Goal: Task Accomplishment & Management: Complete application form

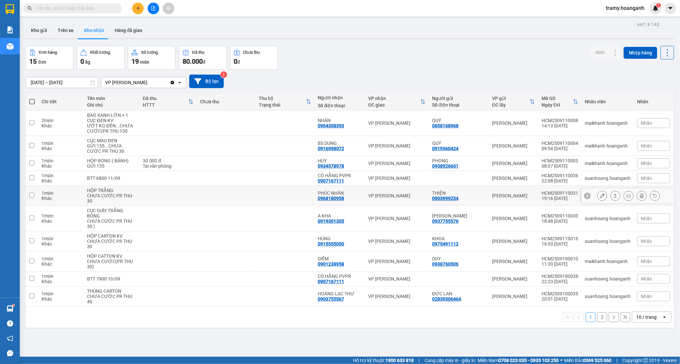
click at [317, 194] on td "PHÚC NHÂN 0968180958" at bounding box center [340, 196] width 51 height 20
checkbox input "true"
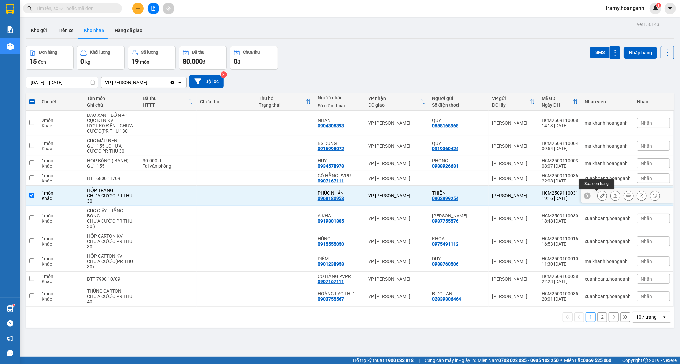
click at [600, 196] on icon at bounding box center [602, 195] width 5 height 5
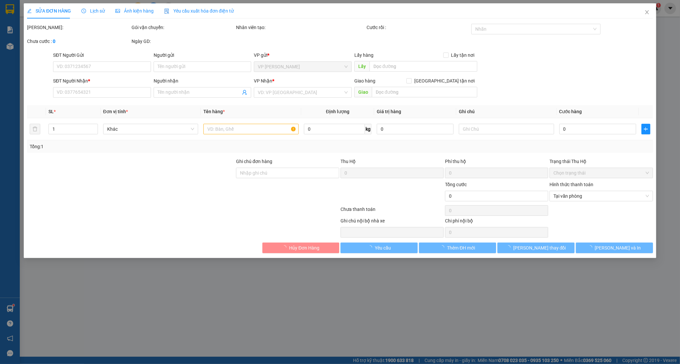
type input "0903999254"
type input "THIỆN"
type input "0968180958"
type input "PHÚC NHÂN"
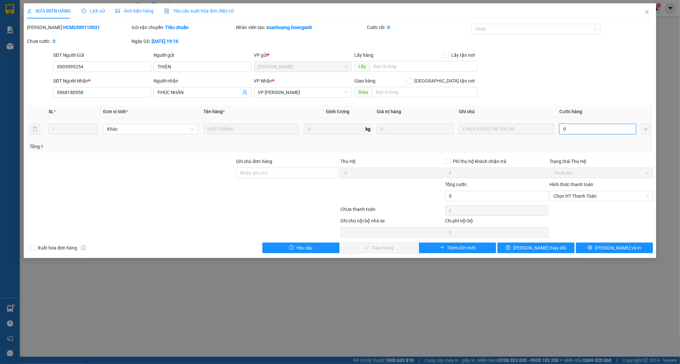
click at [574, 125] on input "0" at bounding box center [598, 129] width 77 height 11
type input "3"
type input "30"
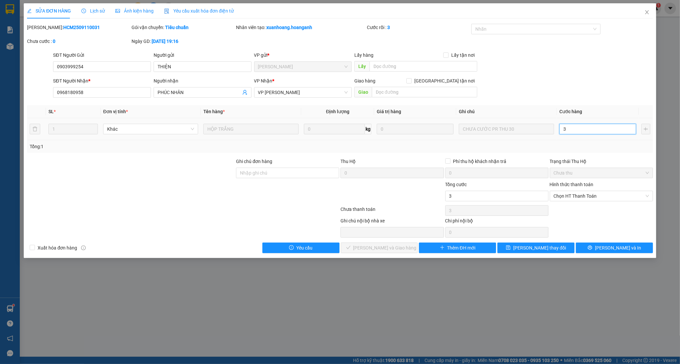
type input "30"
click at [583, 196] on span "Chọn HT Thanh Toán" at bounding box center [601, 196] width 95 height 10
type input "30"
type input "30.000"
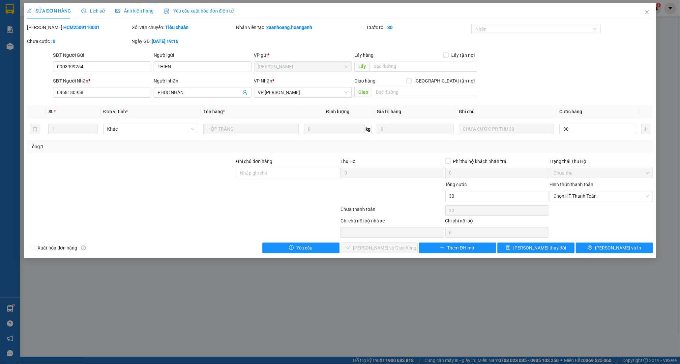
type input "30.000"
click at [563, 209] on div "Tại văn phòng" at bounding box center [601, 208] width 95 height 7
type input "0"
click at [390, 250] on span "[PERSON_NAME] và Giao hàng" at bounding box center [384, 247] width 63 height 7
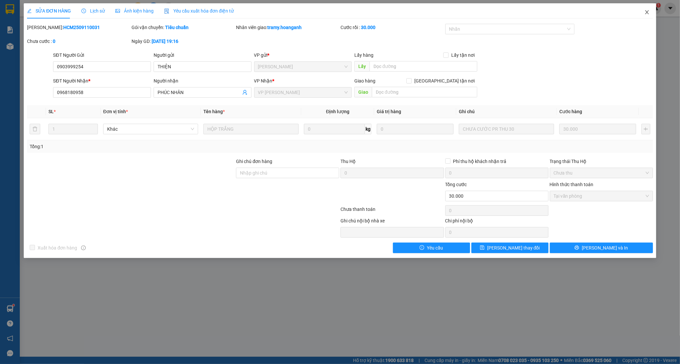
click at [647, 14] on icon "close" at bounding box center [647, 12] width 5 height 5
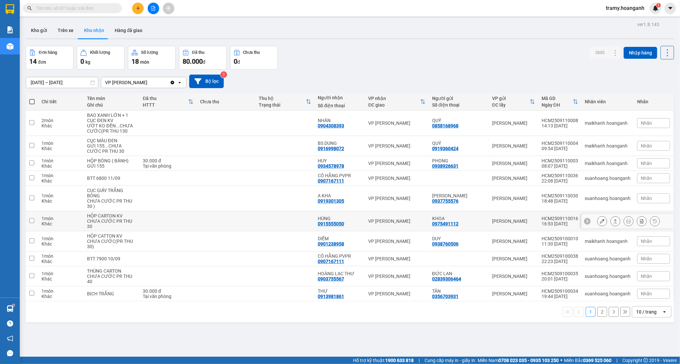
click at [288, 217] on td at bounding box center [285, 221] width 59 height 20
checkbox input "true"
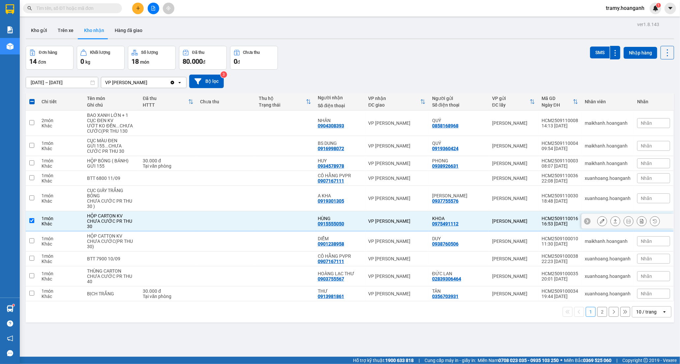
click at [599, 220] on button at bounding box center [602, 221] width 9 height 12
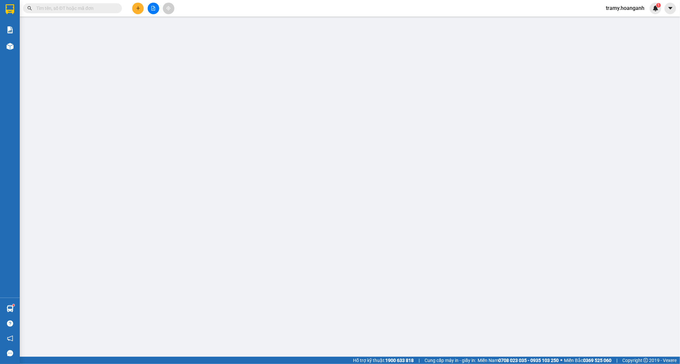
type input "0975491112"
type input "KHOA"
type input "0915555050"
type input "HÙNG"
type input "GIAO 30/7=30K"
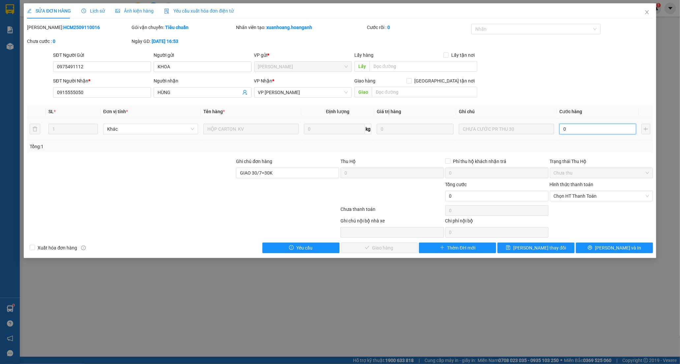
click at [579, 128] on input "0" at bounding box center [598, 129] width 77 height 11
type input "3"
type input "30"
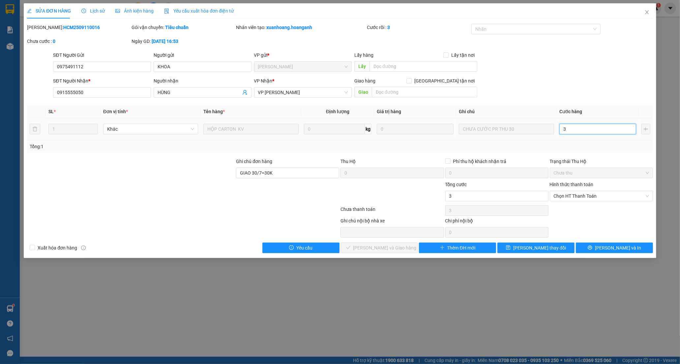
type input "30"
drag, startPoint x: 587, startPoint y: 195, endPoint x: 587, endPoint y: 200, distance: 5.0
click at [587, 195] on span "Chọn HT Thanh Toán" at bounding box center [601, 196] width 95 height 10
type input "30"
type input "30.000"
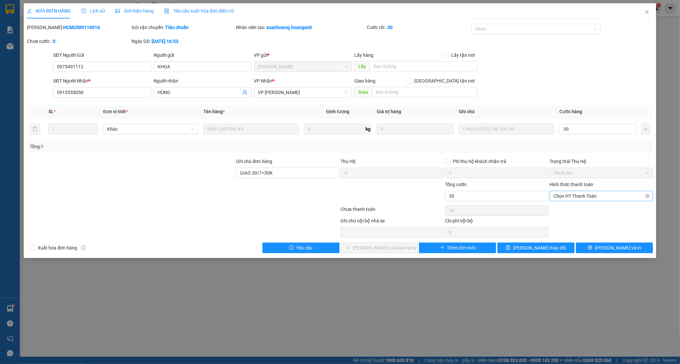
type input "30.000"
drag, startPoint x: 574, startPoint y: 209, endPoint x: 520, endPoint y: 217, distance: 54.2
click at [573, 209] on div "Tại văn phòng" at bounding box center [601, 208] width 95 height 7
type input "0"
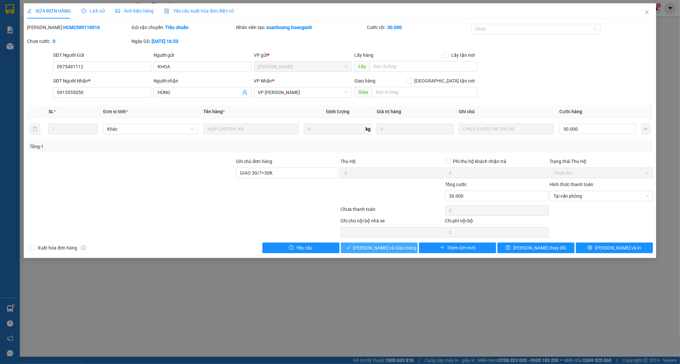
click at [384, 249] on span "[PERSON_NAME] và Giao hàng" at bounding box center [384, 247] width 63 height 7
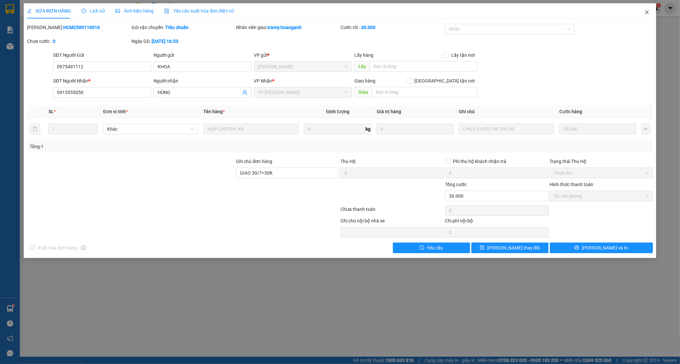
click at [648, 11] on icon "close" at bounding box center [647, 12] width 5 height 5
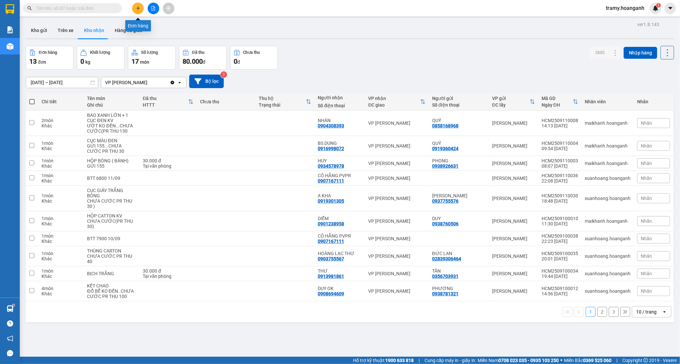
click at [135, 9] on button at bounding box center [138, 9] width 12 height 12
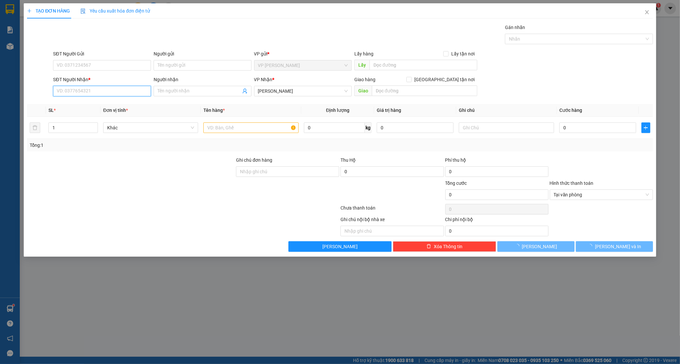
click at [86, 90] on input "SĐT Người Nhận *" at bounding box center [102, 91] width 98 height 11
paste input "0862514376"
type input "0862514376"
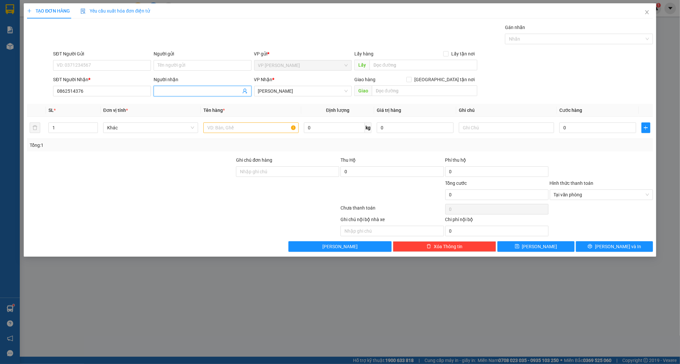
click at [172, 88] on input "Người nhận" at bounding box center [199, 90] width 83 height 7
type input "[PERSON_NAME]"
click at [224, 125] on input "text" at bounding box center [250, 127] width 95 height 11
type input "XE MÁY BS 85R7_0566"
click at [560, 129] on input "0" at bounding box center [598, 127] width 77 height 11
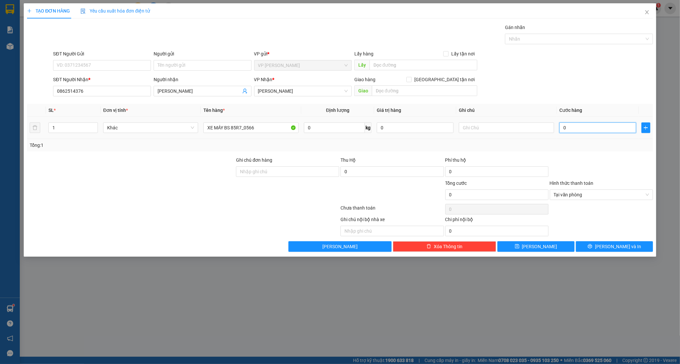
type input "3"
type input "35"
type input "350"
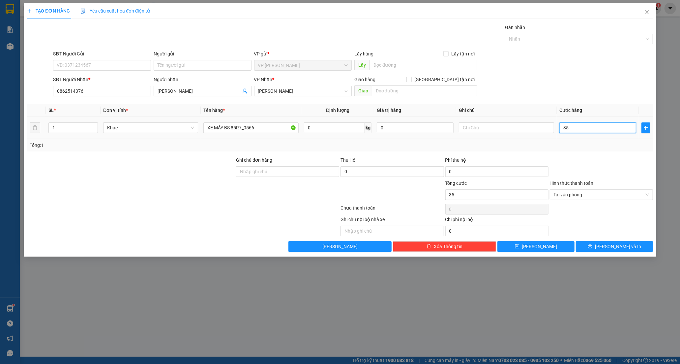
type input "350"
type input "350.000"
click at [601, 243] on button "[PERSON_NAME] và In" at bounding box center [614, 246] width 77 height 11
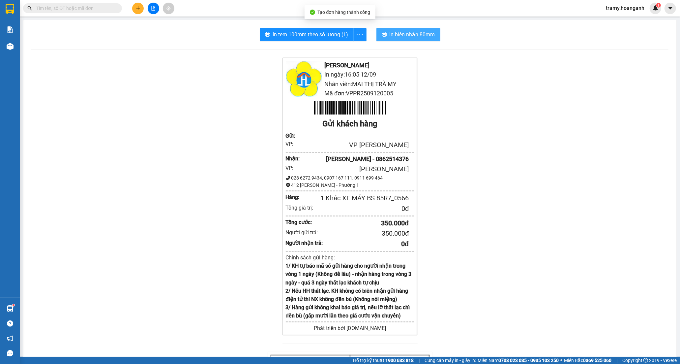
drag, startPoint x: 410, startPoint y: 33, endPoint x: 413, endPoint y: 41, distance: 7.7
click at [410, 34] on span "In biên nhận 80mm" at bounding box center [413, 34] width 46 height 8
click at [360, 34] on icon "more" at bounding box center [360, 34] width 6 height 1
click at [338, 49] on div "In tem 100mm" at bounding box center [345, 49] width 30 height 7
click at [139, 9] on icon "plus" at bounding box center [138, 8] width 5 height 5
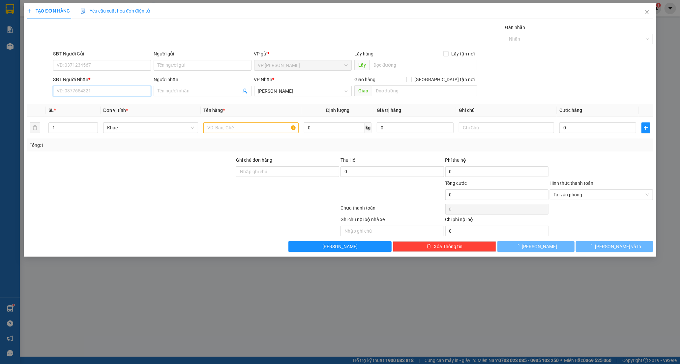
click at [87, 94] on input "SĐT Người Nhận *" at bounding box center [102, 91] width 98 height 11
paste input "0988157478"
type input "0988157478"
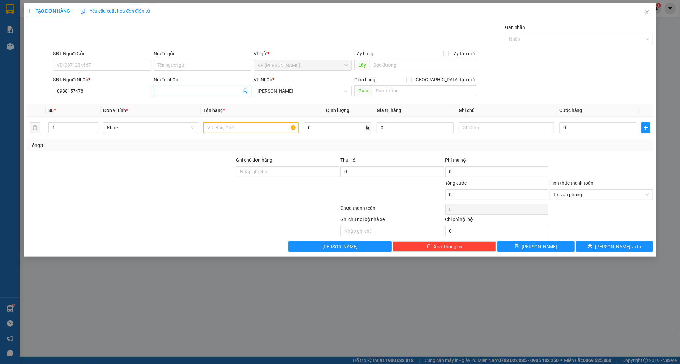
click at [169, 91] on input "Người nhận" at bounding box center [199, 90] width 83 height 7
click at [172, 90] on input "Người nhận" at bounding box center [199, 90] width 83 height 7
click at [172, 94] on input "Người nhận" at bounding box center [199, 90] width 83 height 7
type input "T"
type input "[PERSON_NAME]"
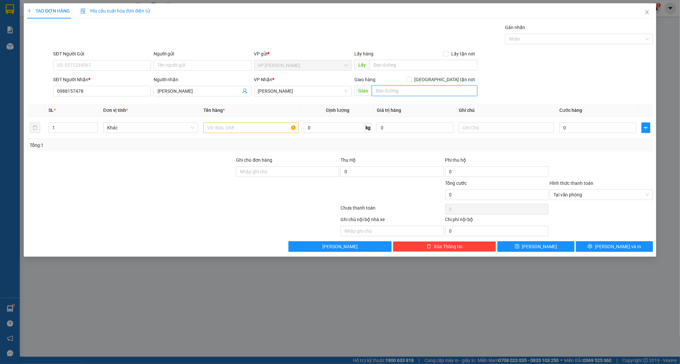
click at [441, 94] on input "text" at bounding box center [425, 90] width 106 height 11
type input "21H LHP"
click at [243, 125] on input "text" at bounding box center [250, 127] width 95 height 11
click at [235, 127] on input "XE MÁY BS" at bounding box center [250, 127] width 95 height 11
click at [234, 128] on input "XE MÁY BS" at bounding box center [250, 127] width 95 height 11
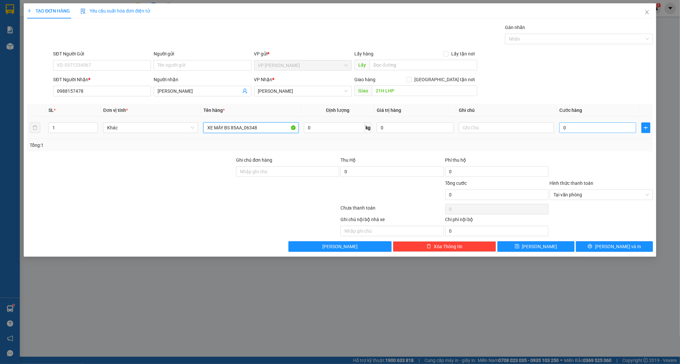
type input "XE MÁY BS 85AA_06348"
click at [565, 129] on input "0" at bounding box center [598, 127] width 77 height 11
type input "4"
type input "45"
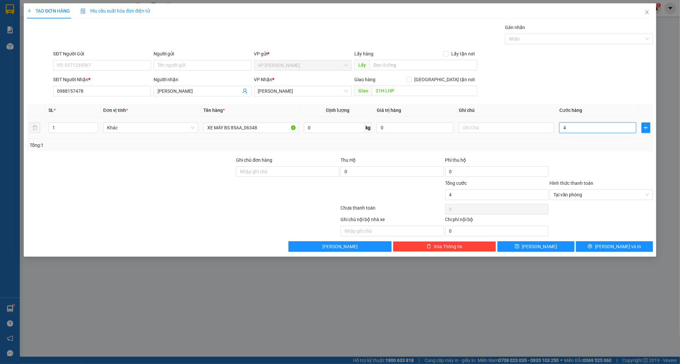
type input "45"
type input "450"
type input "450.000"
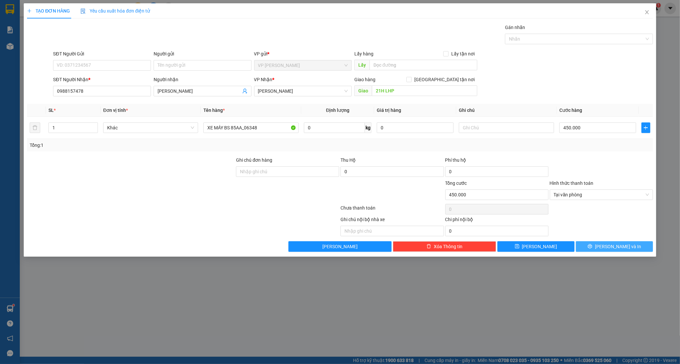
click at [597, 246] on button "[PERSON_NAME] và In" at bounding box center [614, 246] width 77 height 11
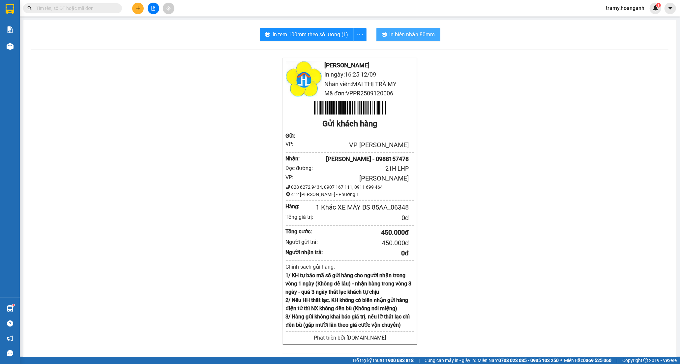
drag, startPoint x: 424, startPoint y: 34, endPoint x: 421, endPoint y: 33, distance: 3.6
click at [424, 34] on span "In biên nhận 80mm" at bounding box center [413, 34] width 46 height 8
click at [357, 32] on icon "more" at bounding box center [360, 35] width 8 height 8
click at [352, 49] on div "In tem 100mm" at bounding box center [345, 49] width 30 height 7
click at [140, 8] on button at bounding box center [138, 9] width 12 height 12
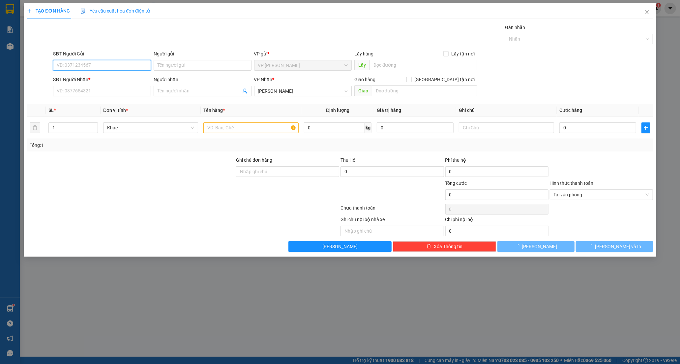
click at [83, 67] on input "SĐT Người Gửi" at bounding box center [102, 65] width 98 height 11
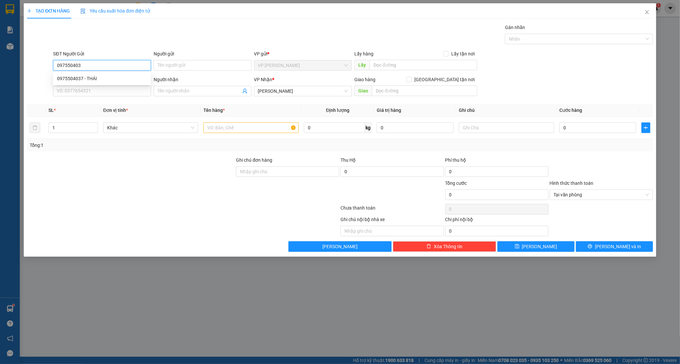
type input "0975504037"
click at [96, 78] on div "0975504037 - THÁI" at bounding box center [102, 78] width 90 height 7
type input "THÁI"
type input "40.000"
type input "0975504037"
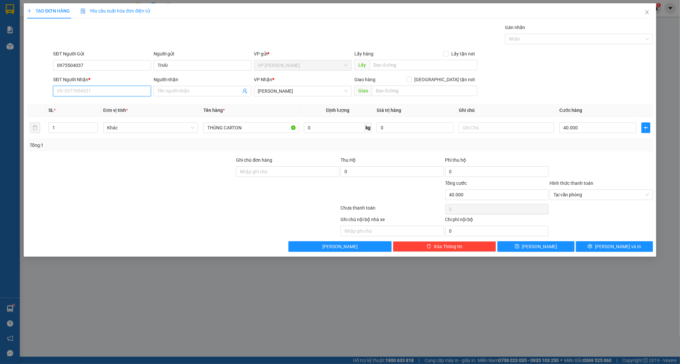
click at [98, 95] on input "SĐT Người Nhận *" at bounding box center [102, 91] width 98 height 11
click at [103, 102] on div "0989696906 - LÂM" at bounding box center [102, 104] width 90 height 7
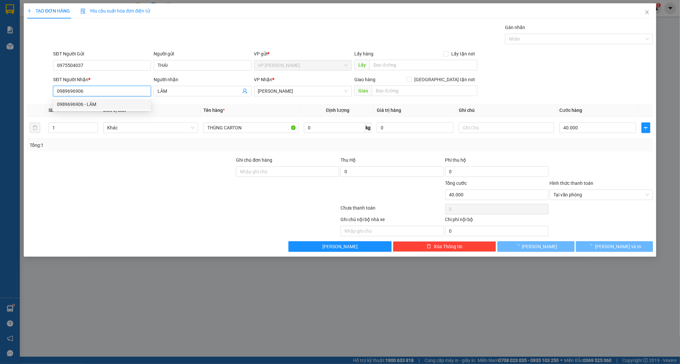
type input "0989696906"
type input "LÂM"
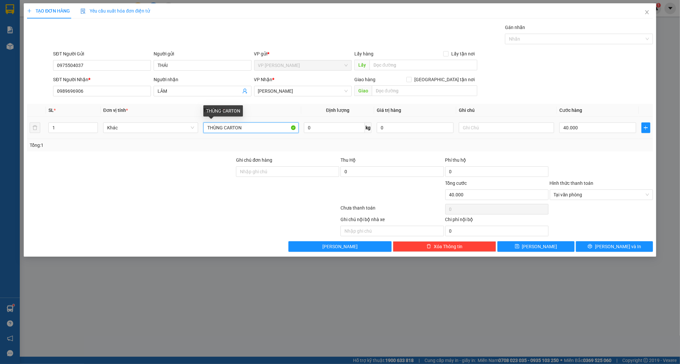
drag, startPoint x: 240, startPoint y: 129, endPoint x: 132, endPoint y: 134, distance: 108.0
click at [132, 134] on tr "1 Khác THÙNG CARTON 0 kg 0 40.000" at bounding box center [340, 128] width 626 height 22
type input "XỐP M. VÀNG"
click at [605, 130] on input "40.000" at bounding box center [598, 127] width 77 height 11
type input "0"
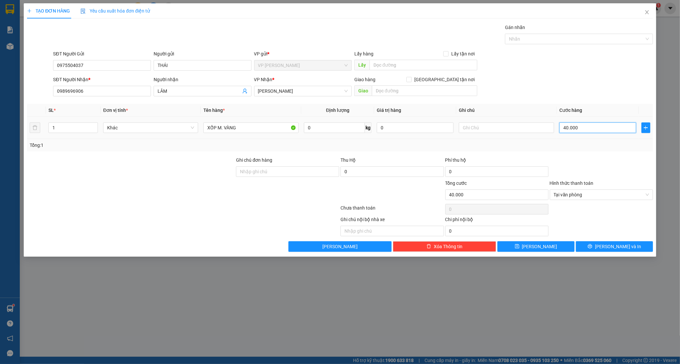
type input "0"
click at [563, 127] on input "0" at bounding box center [598, 127] width 77 height 11
type input "50"
type input "50.000"
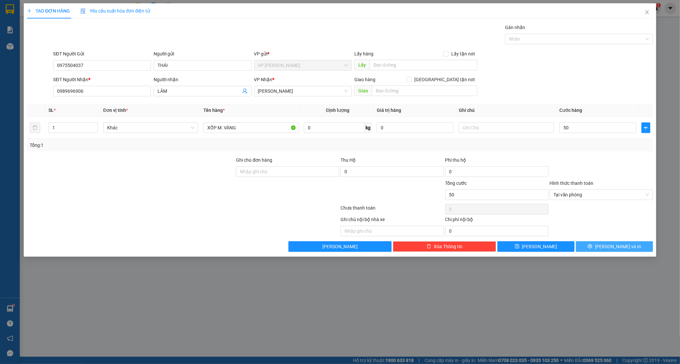
type input "50.000"
click at [618, 245] on span "[PERSON_NAME] và In" at bounding box center [618, 246] width 46 height 7
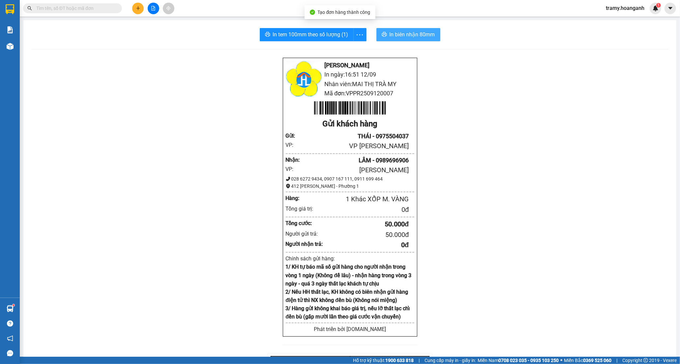
click at [418, 34] on span "In biên nhận 80mm" at bounding box center [413, 34] width 46 height 8
click at [358, 33] on icon "more" at bounding box center [360, 35] width 8 height 8
click at [347, 49] on div "In tem 100mm" at bounding box center [345, 49] width 30 height 7
click at [138, 3] on button at bounding box center [138, 9] width 12 height 12
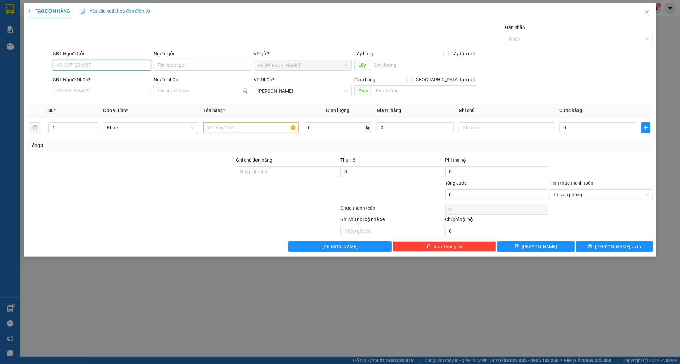
click at [83, 64] on input "SĐT Người Gửi" at bounding box center [102, 65] width 98 height 11
type input "0"
click at [93, 185] on div at bounding box center [130, 190] width 209 height 23
click at [81, 93] on input "SĐT Người Nhận *" at bounding box center [102, 91] width 98 height 11
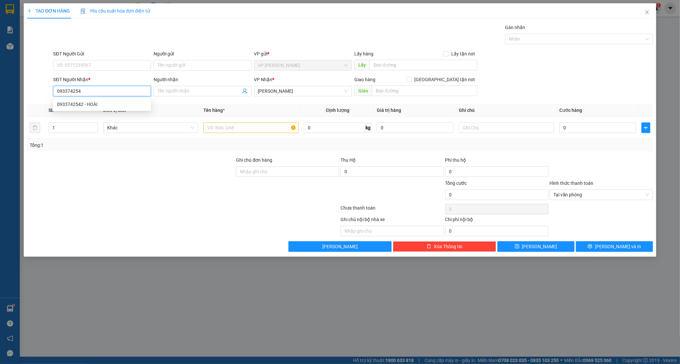
type input "0933742542"
click at [82, 102] on div "0933742542 - HOÀI" at bounding box center [102, 104] width 90 height 7
type input "HOÀI"
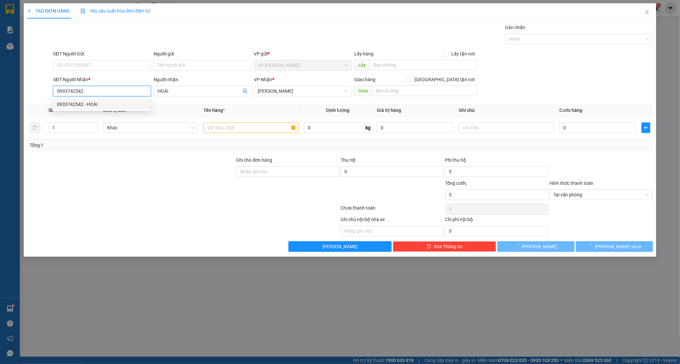
type input "40.000"
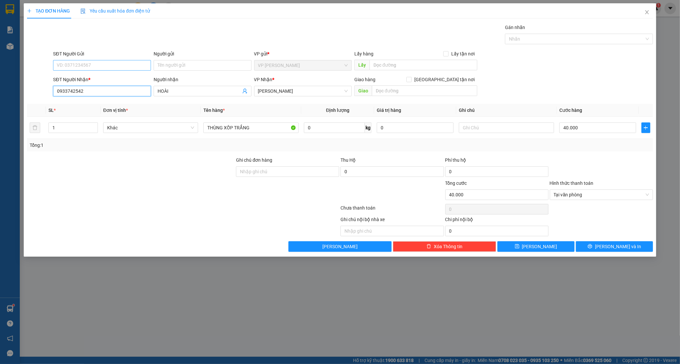
type input "0933742542"
click at [80, 65] on input "SĐT Người Gửi" at bounding box center [102, 65] width 98 height 11
type input "0933955498"
click at [83, 76] on div "0933955498 - MY" at bounding box center [102, 78] width 90 height 7
type input "MY"
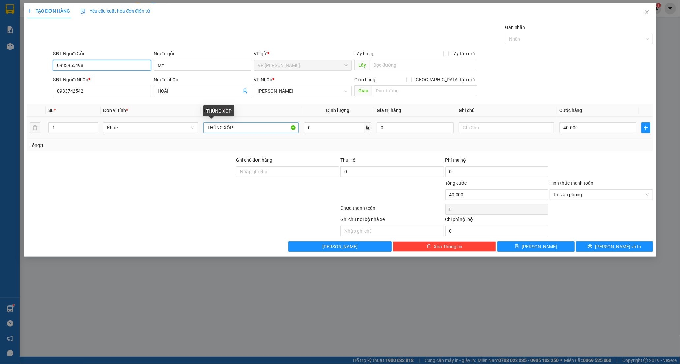
type input "0933955498"
click at [240, 124] on input "THÙNG XỐP" at bounding box center [250, 127] width 95 height 11
type input "T"
type input "BỊCH XỐP TRÂNG"
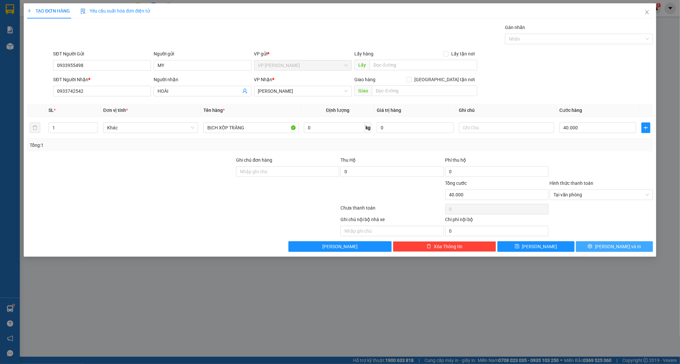
click at [626, 246] on span "[PERSON_NAME] và In" at bounding box center [618, 246] width 46 height 7
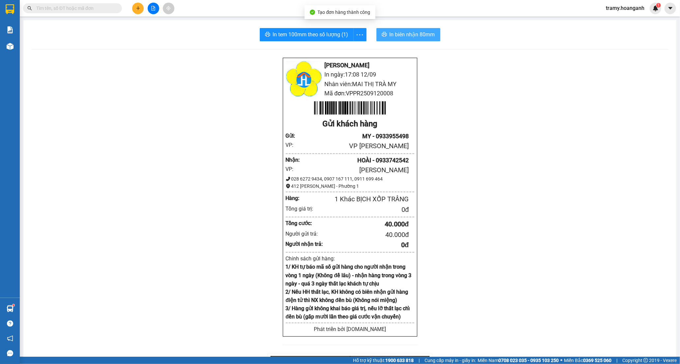
click at [390, 35] on span "In biên nhận 80mm" at bounding box center [413, 34] width 46 height 8
click at [363, 31] on span "more" at bounding box center [360, 35] width 13 height 8
click at [351, 45] on li "In tem 100mm" at bounding box center [345, 49] width 38 height 11
click at [358, 36] on icon "more" at bounding box center [360, 35] width 8 height 8
click at [347, 49] on div "In tem 100mm" at bounding box center [345, 49] width 30 height 7
